Goal: Use online tool/utility: Utilize a website feature to perform a specific function

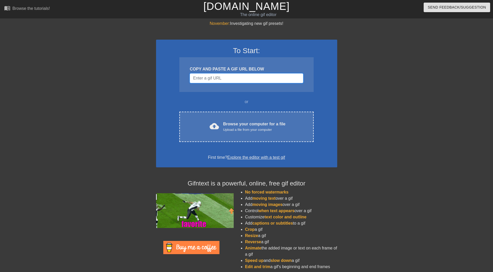
click at [261, 78] on input "Username" at bounding box center [246, 78] width 113 height 10
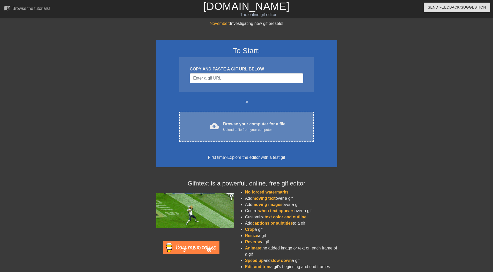
click at [248, 115] on div "cloud_upload Browse your computer for a file Upload a file from your computer C…" at bounding box center [246, 127] width 134 height 30
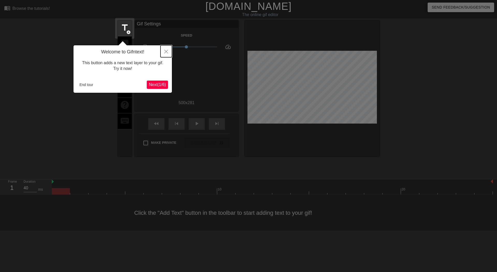
click at [167, 49] on button "Close" at bounding box center [166, 51] width 11 height 12
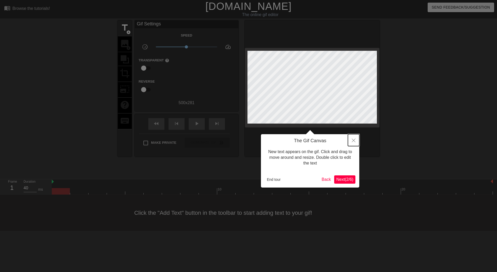
click at [357, 142] on button "Close" at bounding box center [353, 140] width 11 height 12
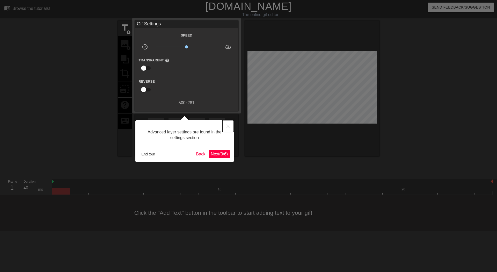
click at [226, 126] on button "Close" at bounding box center [227, 126] width 11 height 12
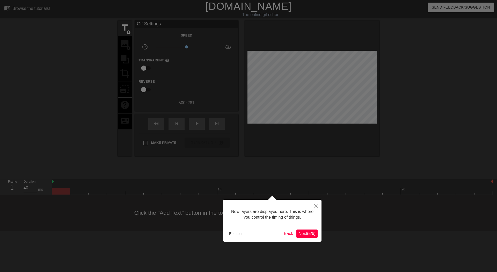
scroll to position [4, 0]
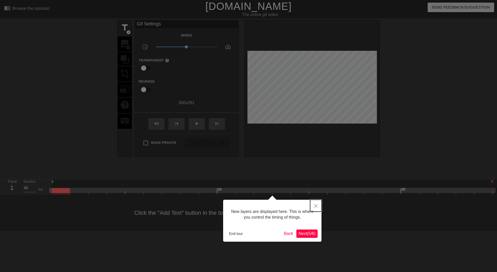
click at [316, 203] on button "Close" at bounding box center [315, 206] width 11 height 12
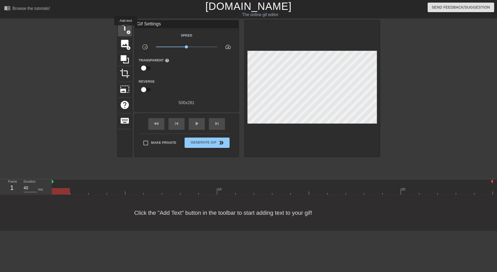
click at [126, 29] on span "title" at bounding box center [125, 28] width 10 height 10
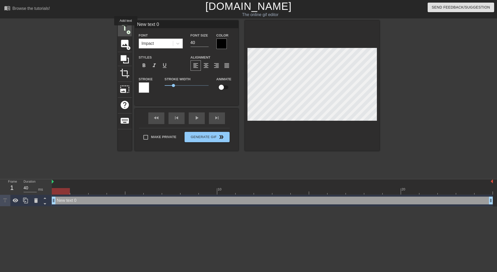
scroll to position [0, 0]
click at [207, 44] on input "39" at bounding box center [200, 43] width 18 height 8
click at [207, 44] on input "38" at bounding box center [200, 43] width 18 height 8
click at [207, 44] on input "37" at bounding box center [200, 43] width 18 height 8
click at [207, 44] on input "36" at bounding box center [200, 43] width 18 height 8
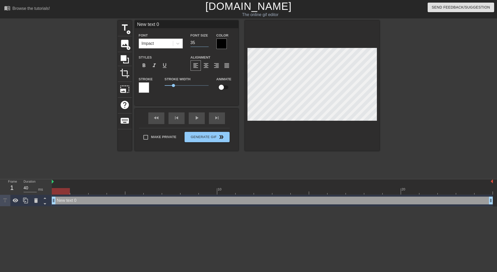
click at [207, 44] on input "35" at bounding box center [200, 43] width 18 height 8
click at [207, 44] on input "34" at bounding box center [200, 43] width 18 height 8
click at [207, 44] on input "33" at bounding box center [200, 43] width 18 height 8
click at [207, 44] on input "32" at bounding box center [200, 43] width 18 height 8
click at [207, 44] on input "31" at bounding box center [200, 43] width 18 height 8
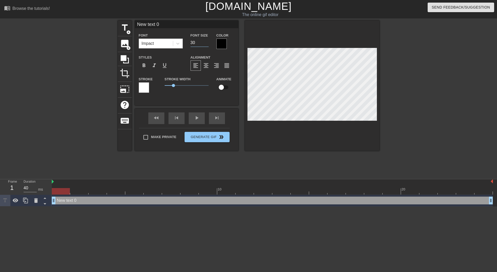
click at [207, 44] on input "30" at bounding box center [200, 43] width 18 height 8
click at [207, 44] on input "29" at bounding box center [200, 43] width 18 height 8
type input "28"
click at [207, 44] on input "28" at bounding box center [200, 43] width 18 height 8
click at [219, 45] on div at bounding box center [221, 44] width 10 height 10
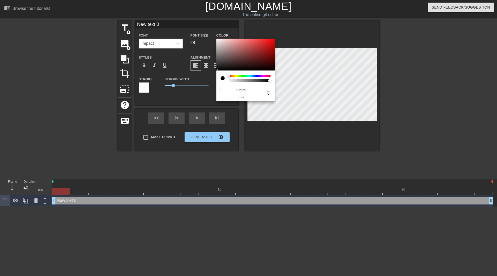
click at [223, 78] on div at bounding box center [223, 78] width 4 height 4
type input "0"
drag, startPoint x: 270, startPoint y: 80, endPoint x: 214, endPoint y: 79, distance: 55.7
click at [214, 79] on div "0 r 0 g 0 b 0 a" at bounding box center [248, 138] width 497 height 276
type input "1"
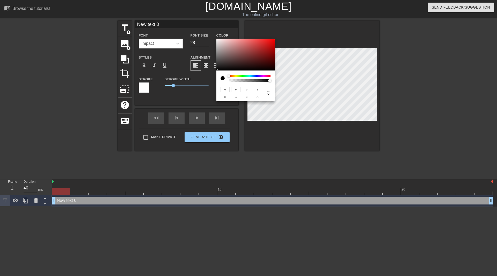
click at [274, 82] on div "0 r 0 g 0 b 1 a" at bounding box center [245, 85] width 58 height 31
click at [222, 78] on div at bounding box center [223, 78] width 4 height 4
type input "250"
type input "247"
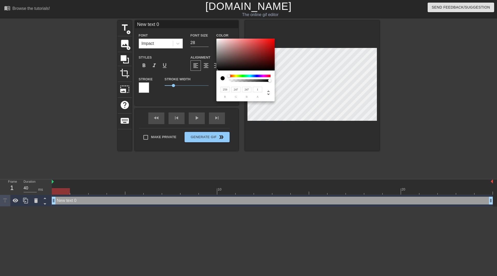
click at [217, 39] on div at bounding box center [245, 55] width 58 height 32
type input "240"
type input "233"
type input "248"
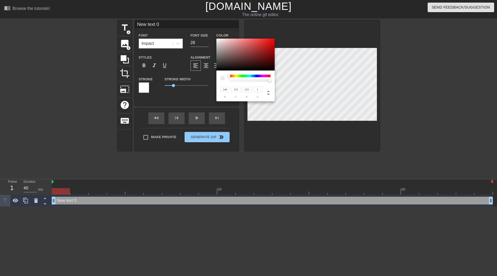
type input "242"
type input "252"
type input "247"
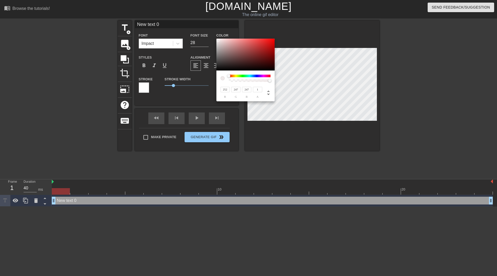
type input "254"
type input "250"
type input "255"
type input "251"
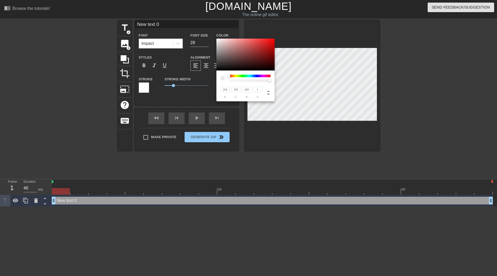
type input "251"
type input "255"
drag, startPoint x: 218, startPoint y: 40, endPoint x: 213, endPoint y: 35, distance: 7.1
click at [213, 35] on div "255 r 255 g 255 b 1 a" at bounding box center [248, 138] width 497 height 276
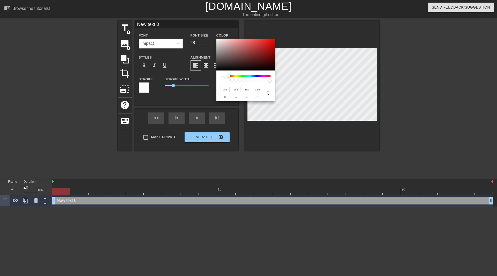
type input "1"
drag, startPoint x: 268, startPoint y: 81, endPoint x: 273, endPoint y: 81, distance: 4.2
click at [273, 81] on div at bounding box center [271, 80] width 3 height 3
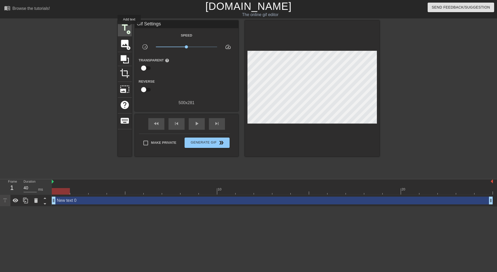
click at [129, 28] on span "title" at bounding box center [125, 28] width 10 height 10
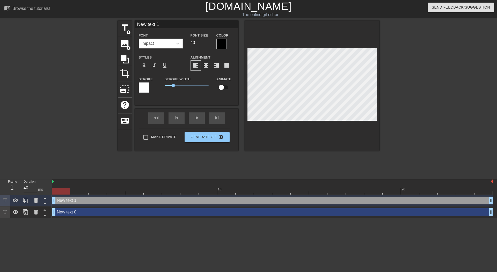
click at [219, 44] on div at bounding box center [221, 44] width 10 height 10
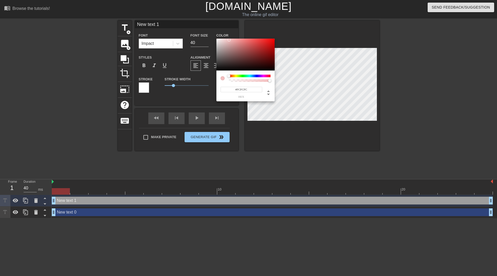
type input "#FFFFFF"
drag, startPoint x: 227, startPoint y: 47, endPoint x: 211, endPoint y: 32, distance: 22.0
click at [211, 32] on div "#FFFFFF hex" at bounding box center [248, 138] width 497 height 276
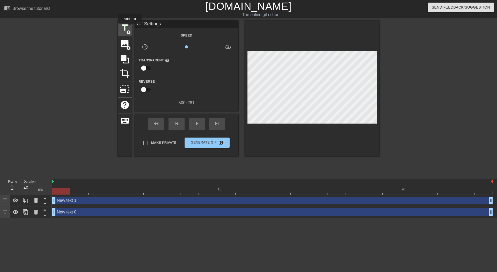
click at [130, 27] on div "title add_circle" at bounding box center [125, 28] width 14 height 16
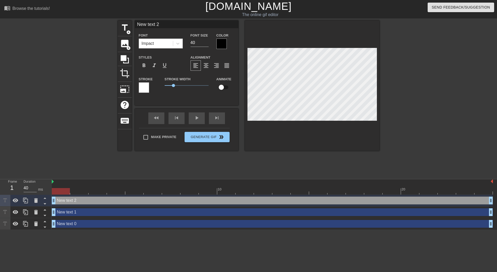
scroll to position [1, 1]
click at [37, 221] on icon at bounding box center [36, 224] width 6 height 6
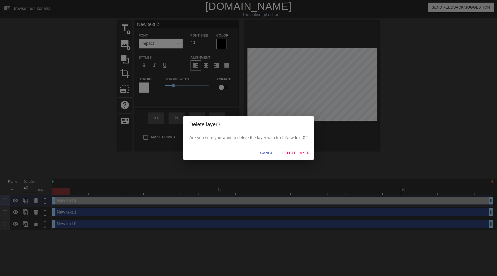
drag, startPoint x: 267, startPoint y: 147, endPoint x: 268, endPoint y: 149, distance: 2.8
click at [266, 147] on div "Cancel Delete Layer" at bounding box center [248, 153] width 131 height 14
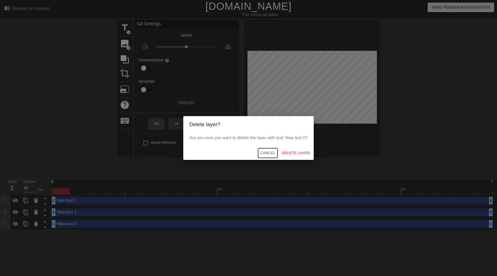
click at [268, 150] on span "Cancel" at bounding box center [267, 153] width 15 height 6
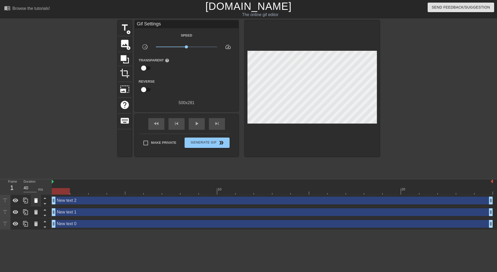
click at [34, 198] on icon at bounding box center [36, 200] width 6 height 6
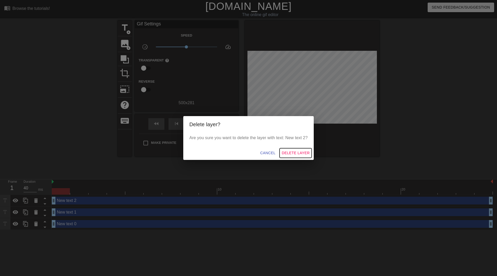
click at [301, 151] on span "Delete Layer" at bounding box center [296, 153] width 28 height 6
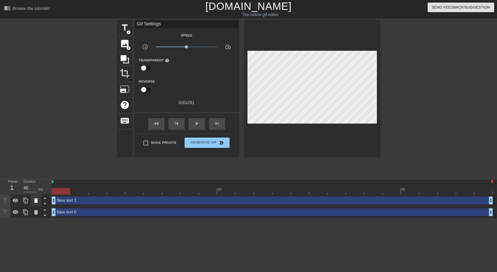
click at [38, 199] on icon at bounding box center [36, 200] width 6 height 6
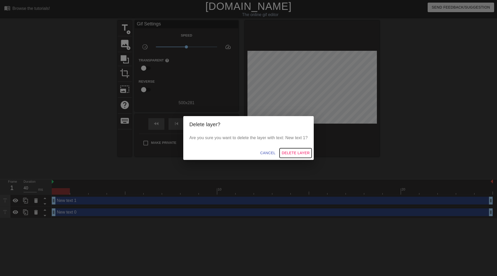
click at [308, 151] on span "Delete Layer" at bounding box center [296, 153] width 28 height 6
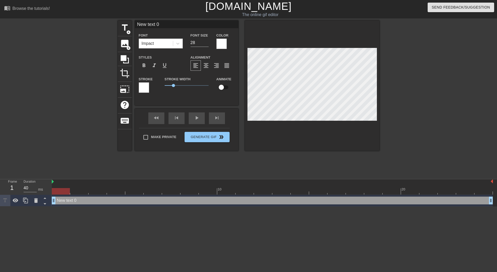
scroll to position [1, 1]
type input "H"
type textarea "H"
click at [221, 42] on div at bounding box center [221, 44] width 10 height 10
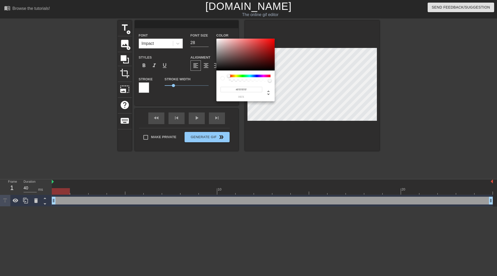
type input "255"
type input "0"
drag, startPoint x: 270, startPoint y: 81, endPoint x: 216, endPoint y: 83, distance: 53.4
click at [216, 83] on div "255 r 255 g 255 b 0 a" at bounding box center [245, 85] width 58 height 31
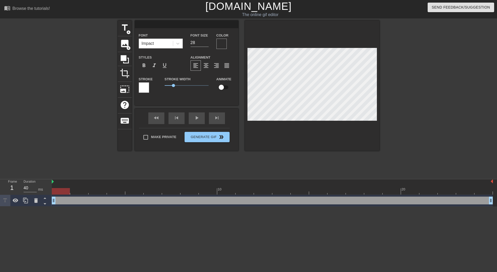
type input "t"
type textarea "t"
type input "th"
type textarea "th"
type input "t"
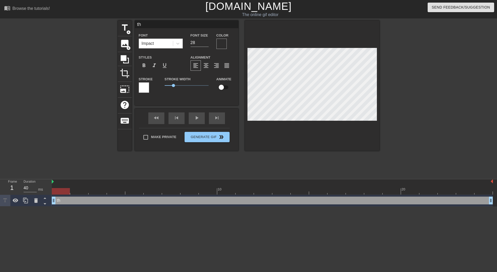
type textarea "t"
click at [219, 41] on div at bounding box center [221, 44] width 10 height 10
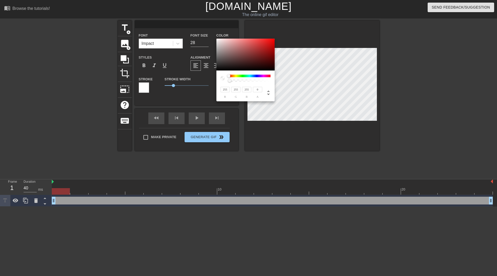
type input "180"
type input "154"
type input "182"
type input "156"
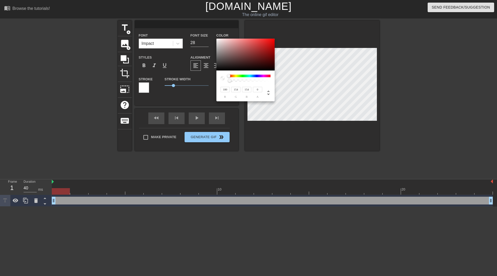
type input "156"
type input "184"
type input "157"
type input "255"
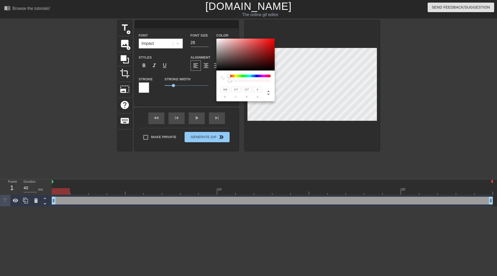
type input "241"
type input "255"
drag, startPoint x: 225, startPoint y: 48, endPoint x: 206, endPoint y: 22, distance: 31.5
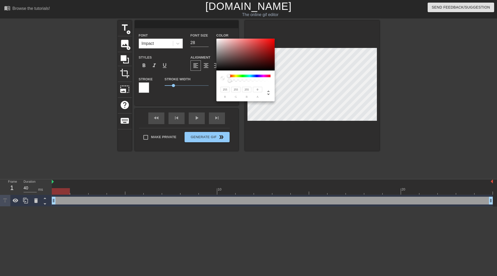
click at [206, 22] on div "255 r 255 g 255 b 0 a" at bounding box center [248, 138] width 497 height 276
type input "124"
type input "63"
type input "120"
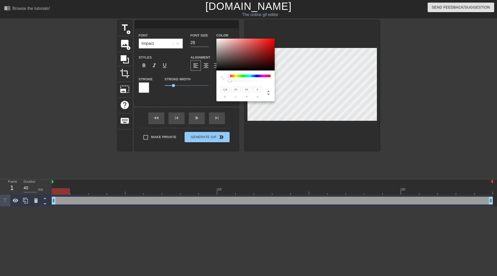
type input "61"
type input "110"
type input "53"
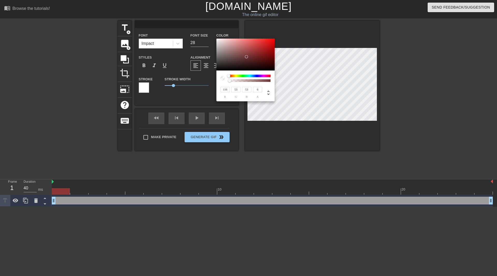
type input "0"
type input "9"
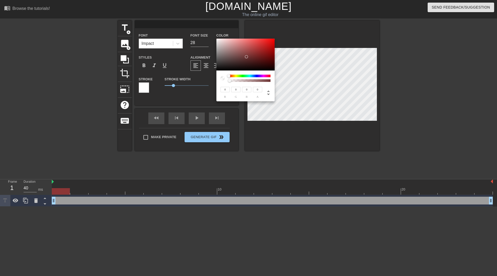
type input "9"
type input "17"
type input "19"
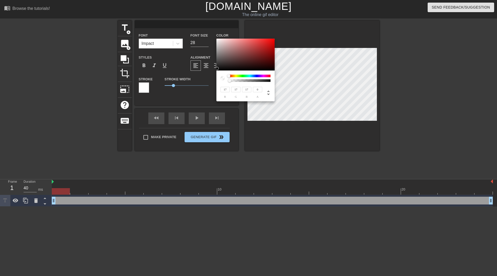
type input "19"
click at [217, 68] on div at bounding box center [217, 68] width 3 height 3
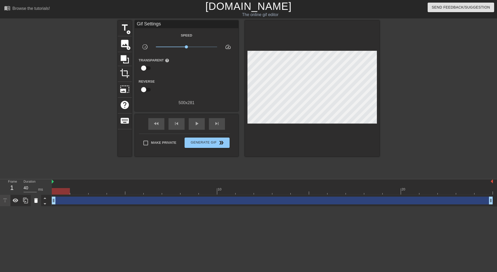
click at [34, 197] on div at bounding box center [36, 200] width 10 height 11
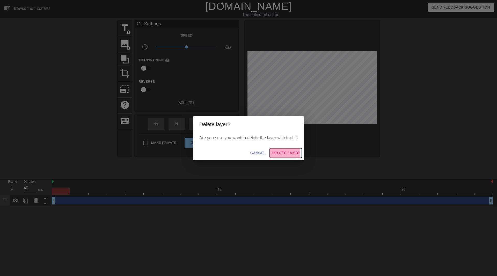
click at [275, 153] on span "Delete Layer" at bounding box center [286, 153] width 28 height 6
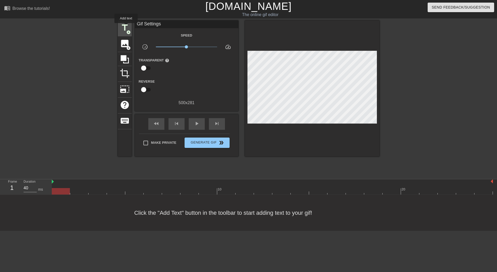
click at [126, 27] on span "title" at bounding box center [125, 28] width 10 height 10
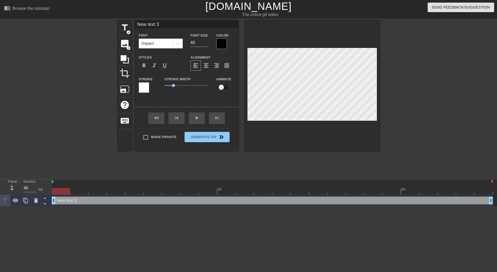
scroll to position [1, 1]
type input "T"
type textarea "T"
type input "Th"
type textarea "Th"
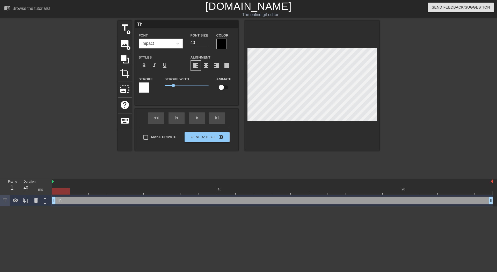
type input "Tha"
type textarea "Tha"
type input "That"
type textarea "That"
type input "That"
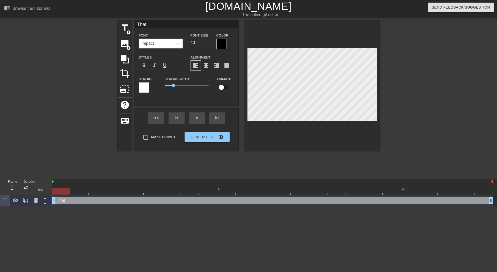
type textarea "That"
type input "That n"
type textarea "That n"
type input "That no"
type textarea "That no"
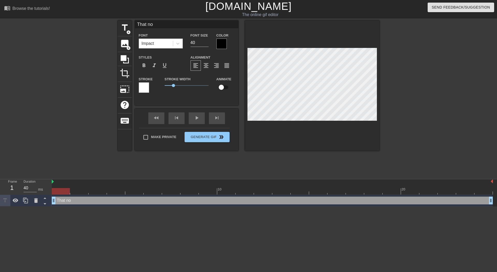
type input "That no"
type textarea "That no"
type input "That no m"
type textarea "That no m"
type input "That no me"
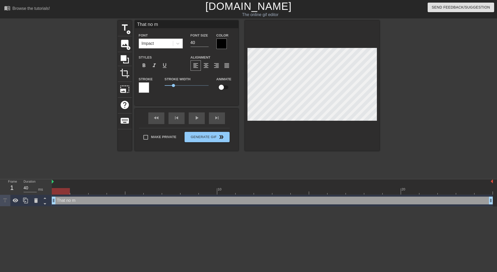
type textarea "That no me"
type input "That no mee"
type textarea "That no mee"
type input "That no meet"
type textarea "That no meet"
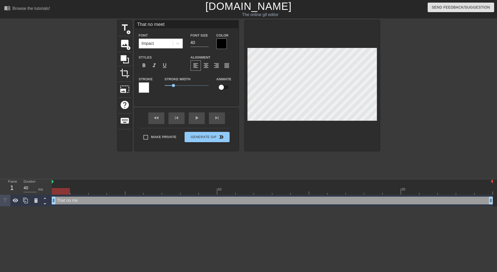
type input "That no meeti"
type textarea "That no meeti"
type input "That no meetin"
type textarea "That no meetin"
type input "That no meeting"
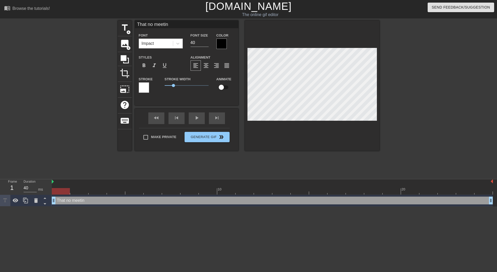
type textarea "That no meeting"
type input "That no meetings"
type textarea "That no meetings"
type input "That no meetings"
type textarea "That no meetings"
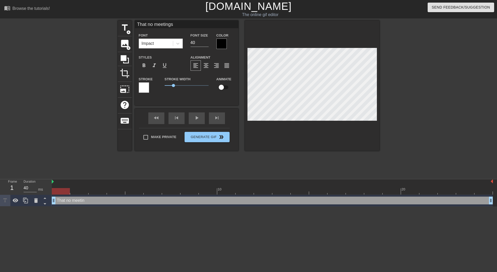
type input "That no meetings o"
type textarea "That no meetings o"
type input "That no meetings ou"
type textarea "That no meetings ou"
type input "That no meetings out"
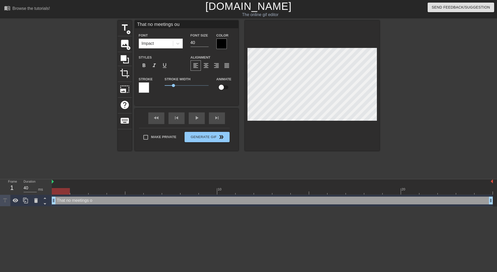
type textarea "That no meetings out"
type input "That no meetings outs"
type textarea "That no meetings outs"
type input "That no meetings outsi"
type textarea "That no meetings outsi"
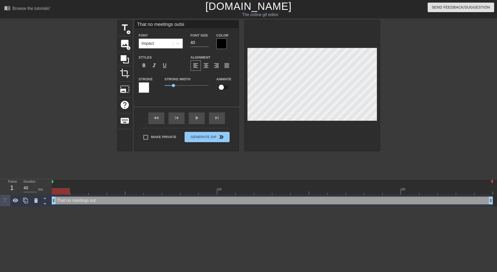
type input "That no meetings outsid"
type textarea "That no meetings outsid"
type input "That no meetings outside"
type textarea "That no meetings outside"
type input "That no meetings outside"
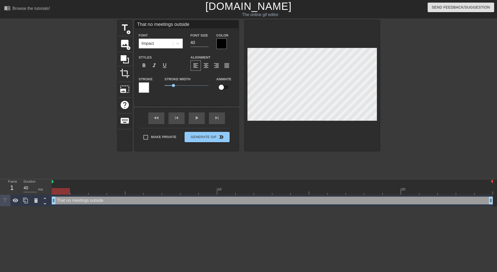
type textarea "That no meetings outside"
type input "That no meetings outside o"
type textarea "That no meetings outside o"
type input "That no meetings outside of"
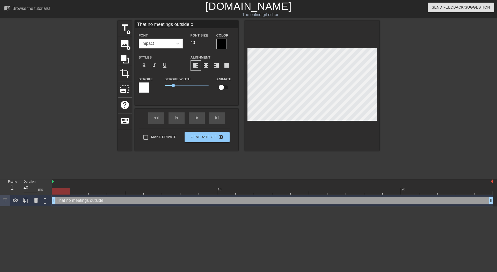
type textarea "That no meetings outside of"
type input "That no meetings outside of"
type textarea "That no meetings outside of"
type input "That no meetings outside of 1"
type textarea "That no meetings outside of 1"
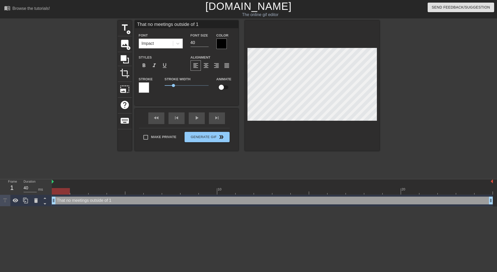
scroll to position [1, 4]
type input "That no meetings outside of 1:"
type textarea "That no meetings outside of 1:"
type input "That no meetings outside of 1:"
type textarea "That no meetings outside of 1:"
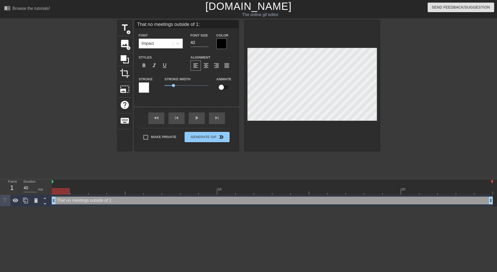
type input "That no meetings outside of 1:"
type textarea "That no meetings outside of 1:"
type input "That no meetings outside of 1:1"
type textarea "That no meetings outside of 1:1"
type input "That no meetings outside of 1:1"
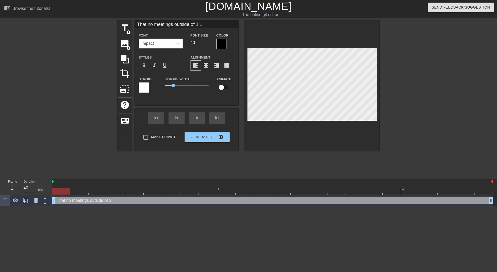
type textarea "That no meetings outside of 1:1"
type input "That no meetings outside of 1:1 f"
type textarea "That no meetings outside of 1:1 f"
type input "That no meetings outside of 1:1 fe"
type textarea "That no meetings outside of 1:1 fe"
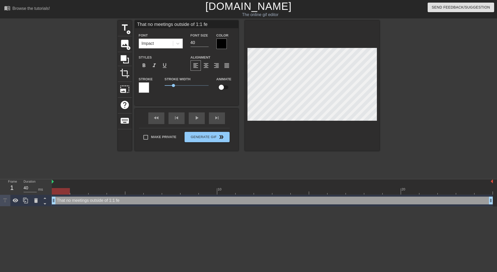
type input "That no meetings outside of 1:1 fee"
type textarea "That no meetings outside of 1:1 fee"
type input "That no meetings outside of 1:1 feel"
type textarea "That no meetings outside of 1:1 feel"
type input "That no meetings outside of 1:1 feeli"
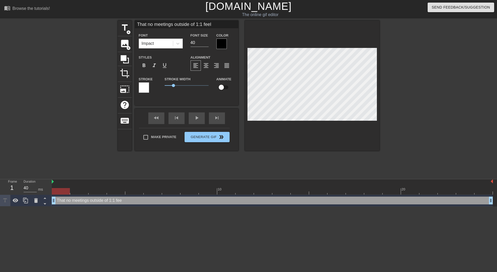
type textarea "That no meetings outside of 1:1 feeli"
type input "That no meetings outside of 1:1 feelin"
type textarea "That no meetings outside of 1:1 feelin"
type input "That no meetings outside of 1:1 feeling"
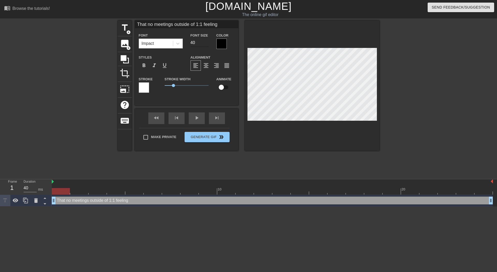
type textarea "That no meetings outside of 1:1 feeling"
drag, startPoint x: 198, startPoint y: 43, endPoint x: 189, endPoint y: 43, distance: 8.8
click at [189, 43] on div "Font Size 40" at bounding box center [200, 40] width 26 height 17
type input "28"
click at [218, 42] on div at bounding box center [221, 44] width 10 height 10
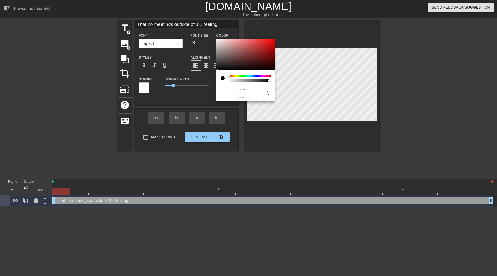
type input "#FCF5F5"
click at [218, 39] on div at bounding box center [245, 55] width 58 height 32
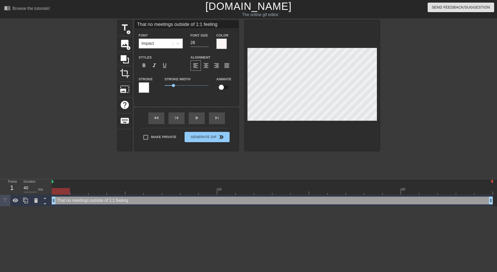
click at [221, 43] on div at bounding box center [221, 44] width 10 height 10
click at [143, 87] on div at bounding box center [144, 87] width 10 height 10
drag, startPoint x: 173, startPoint y: 84, endPoint x: 126, endPoint y: 77, distance: 47.9
click at [126, 77] on div "title add_circle image add_circle crop photo_size_select_large help keyboard Th…" at bounding box center [249, 85] width 262 height 130
click at [459, 114] on div at bounding box center [425, 97] width 78 height 155
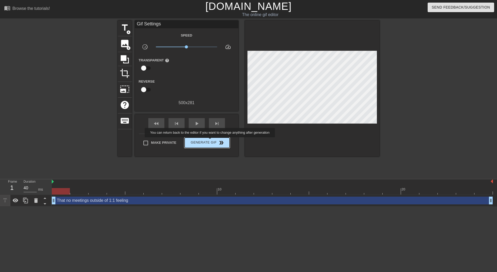
click at [210, 141] on span "Generate Gif double_arrow" at bounding box center [207, 143] width 41 height 6
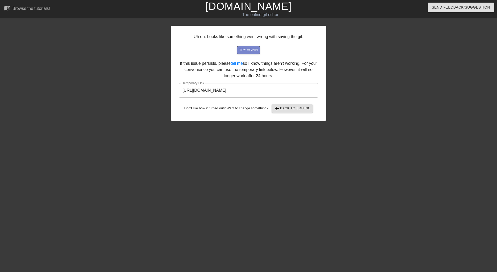
click at [249, 50] on span "try again" at bounding box center [248, 50] width 19 height 6
drag, startPoint x: 296, startPoint y: 91, endPoint x: 171, endPoint y: 82, distance: 124.9
click at [171, 82] on div "Uh oh. Looks like something went wrong with saving the gif. try again If this i…" at bounding box center [248, 73] width 155 height 95
click at [241, 11] on link "[DOMAIN_NAME]" at bounding box center [248, 6] width 86 height 11
